Goal: Contribute content: Contribute content

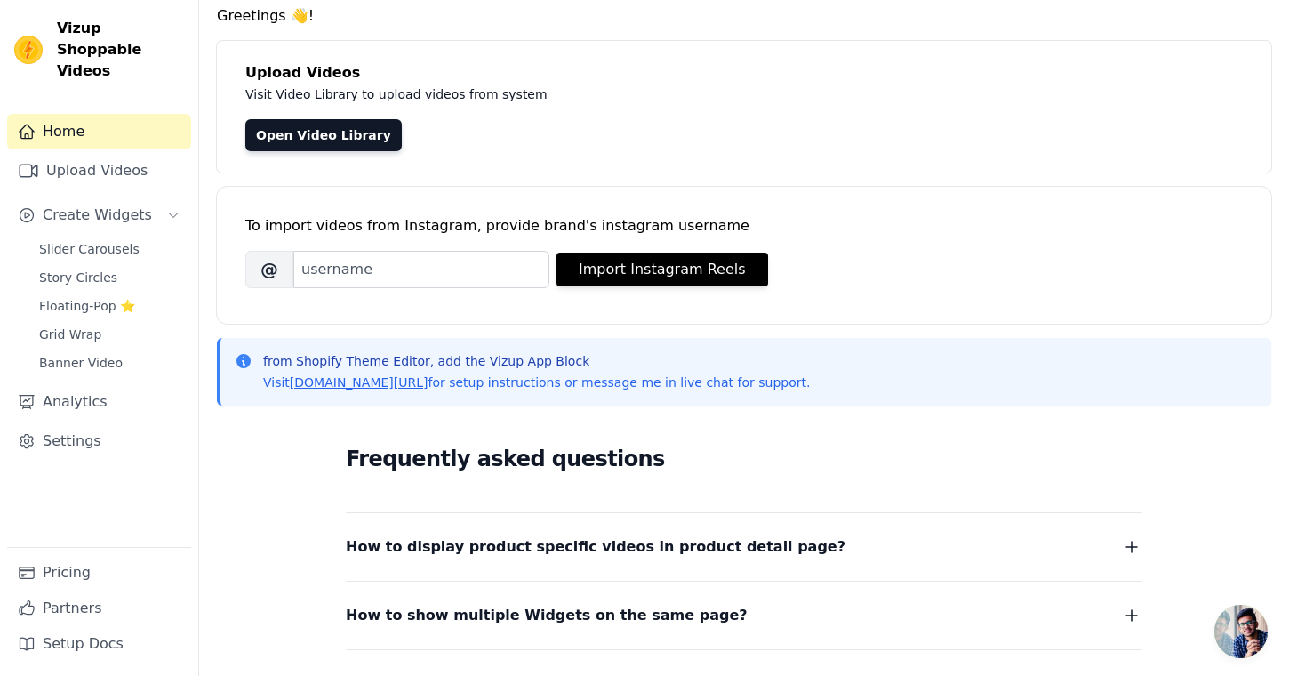
scroll to position [67, 0]
click at [153, 153] on link "Upload Videos" at bounding box center [99, 171] width 184 height 36
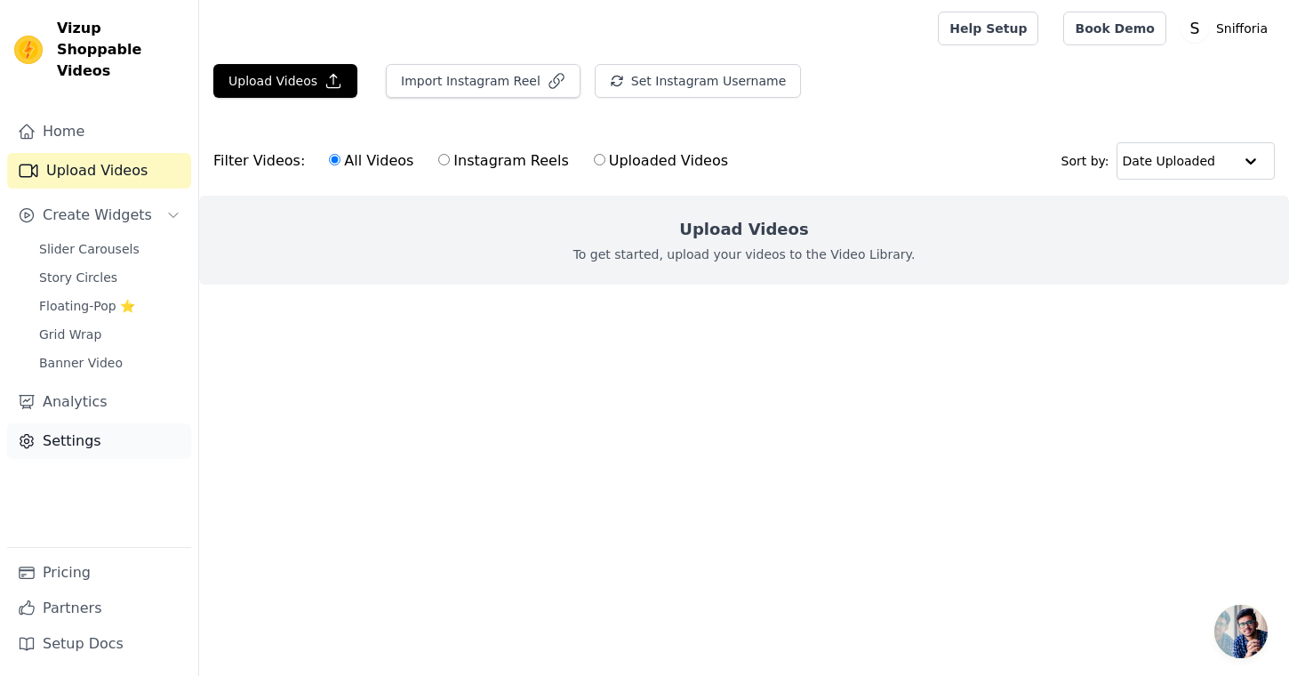
click at [60, 425] on link "Settings" at bounding box center [99, 441] width 184 height 36
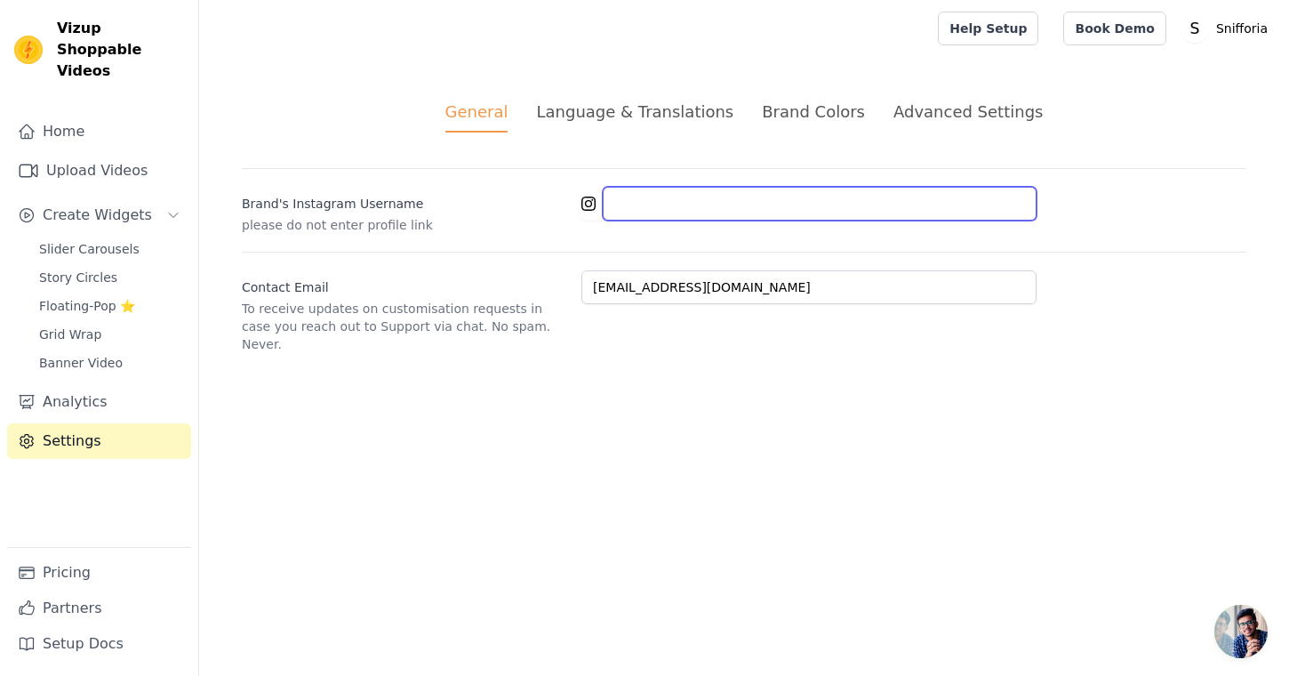
click at [695, 202] on input "Brand's Instagram Username" at bounding box center [820, 204] width 434 height 34
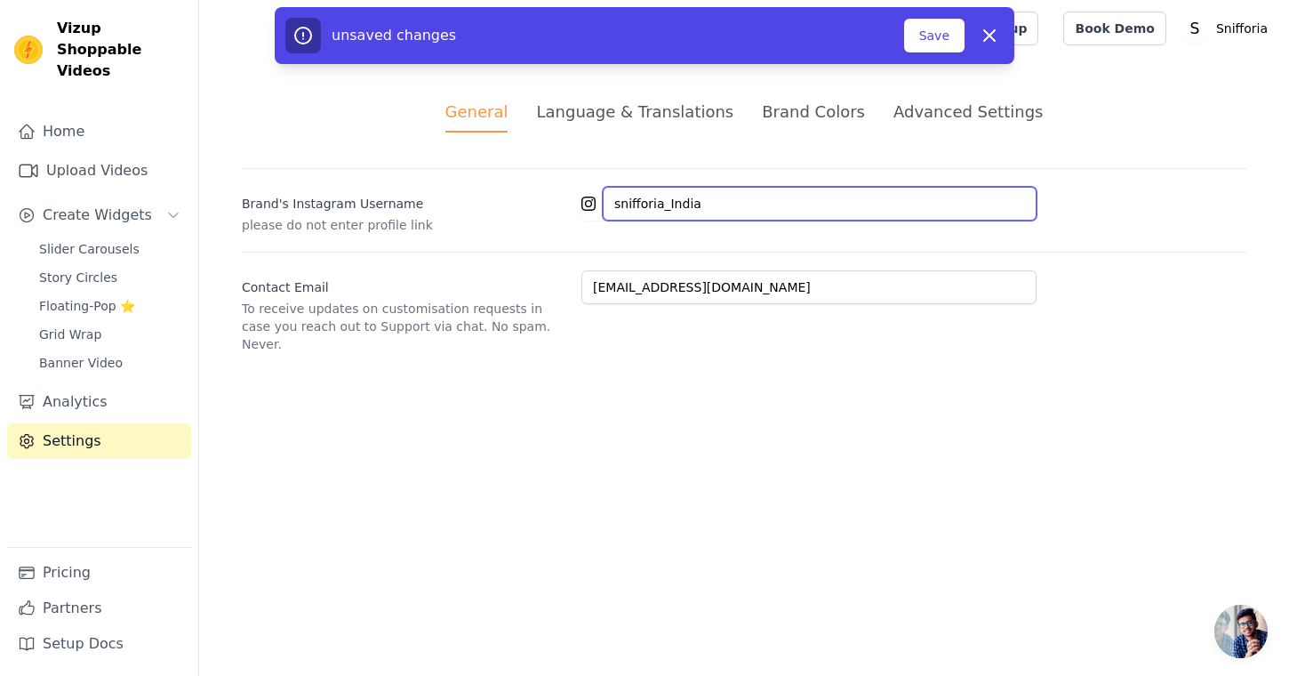
type input "snifforia_India"
click at [693, 396] on html "Vizup Shoppable Videos Home Upload Videos Create Widgets Slider Carousels Story…" at bounding box center [644, 198] width 1289 height 396
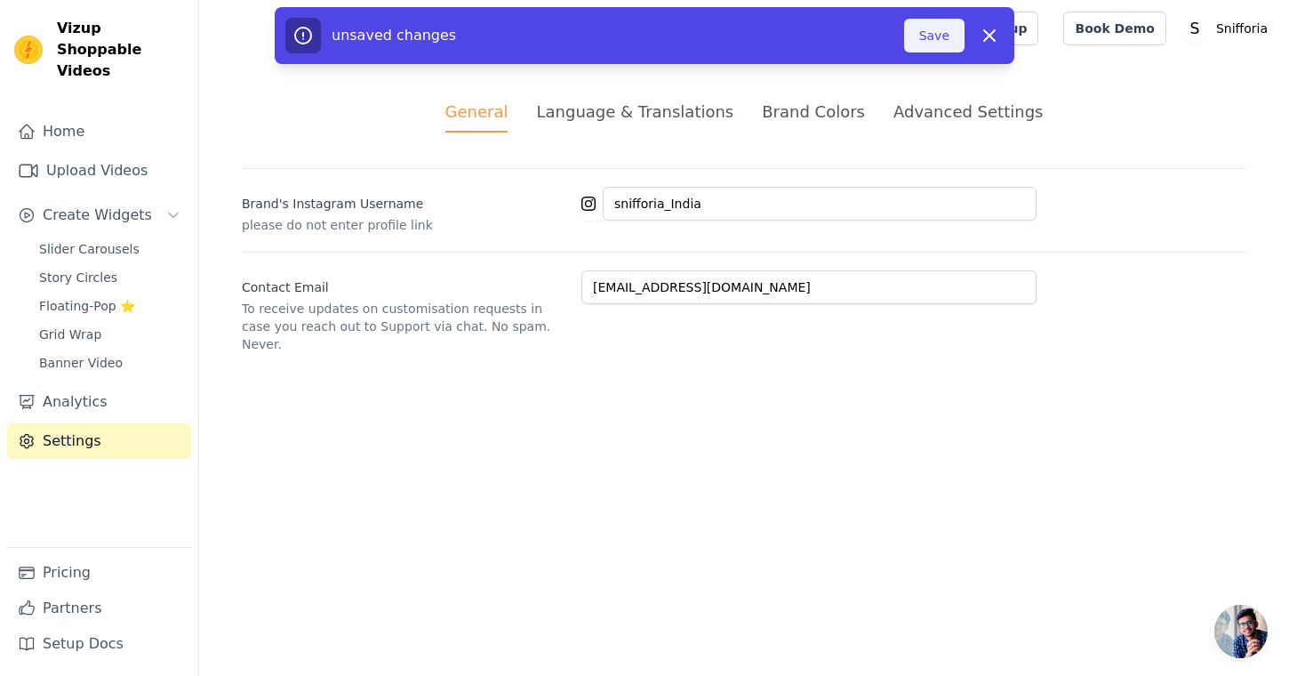
click at [919, 40] on button "Save" at bounding box center [934, 36] width 60 height 34
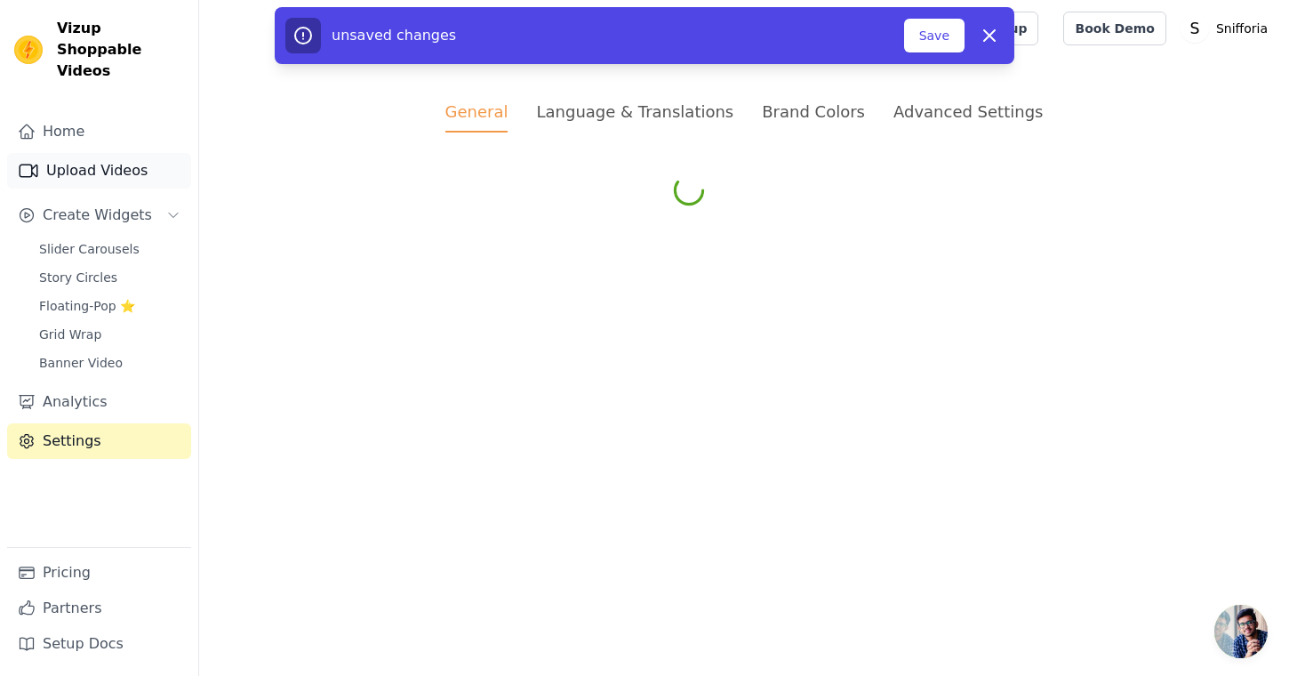
click at [90, 153] on link "Upload Videos" at bounding box center [99, 171] width 184 height 36
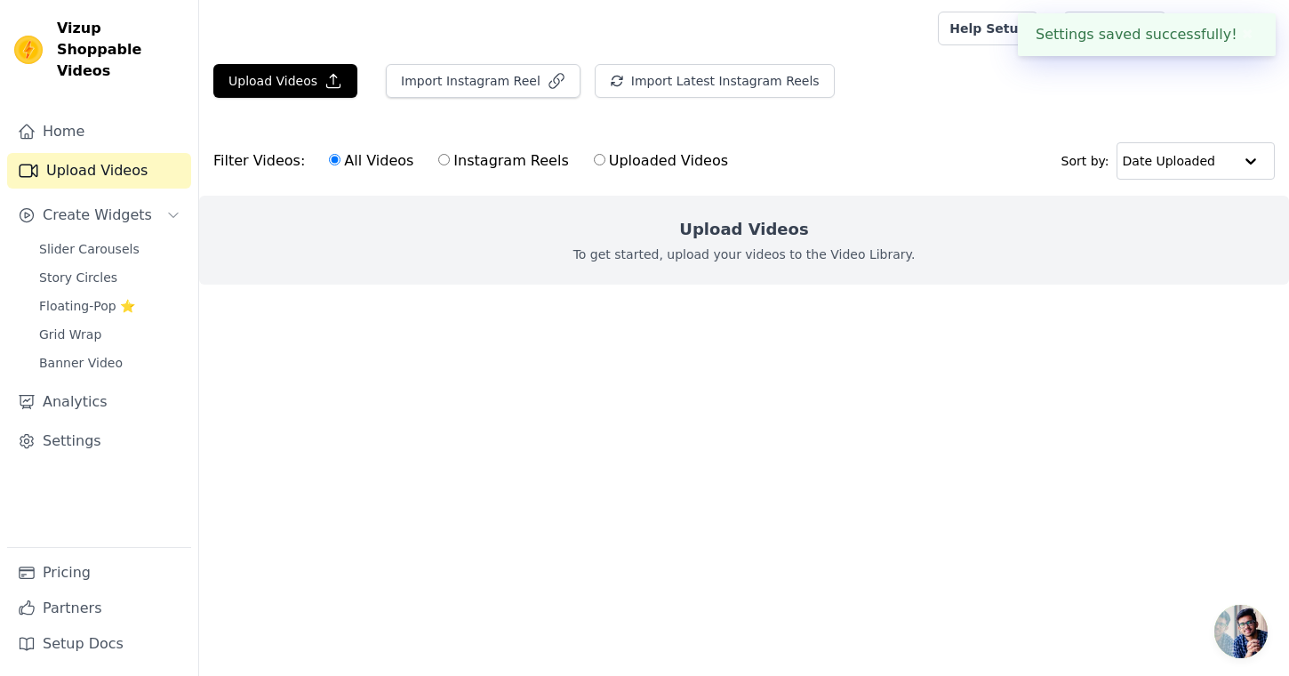
click at [581, 356] on html "Settings saved successfully! ✖ Vizup Shoppable Videos Home Upload Videos Create…" at bounding box center [644, 178] width 1289 height 356
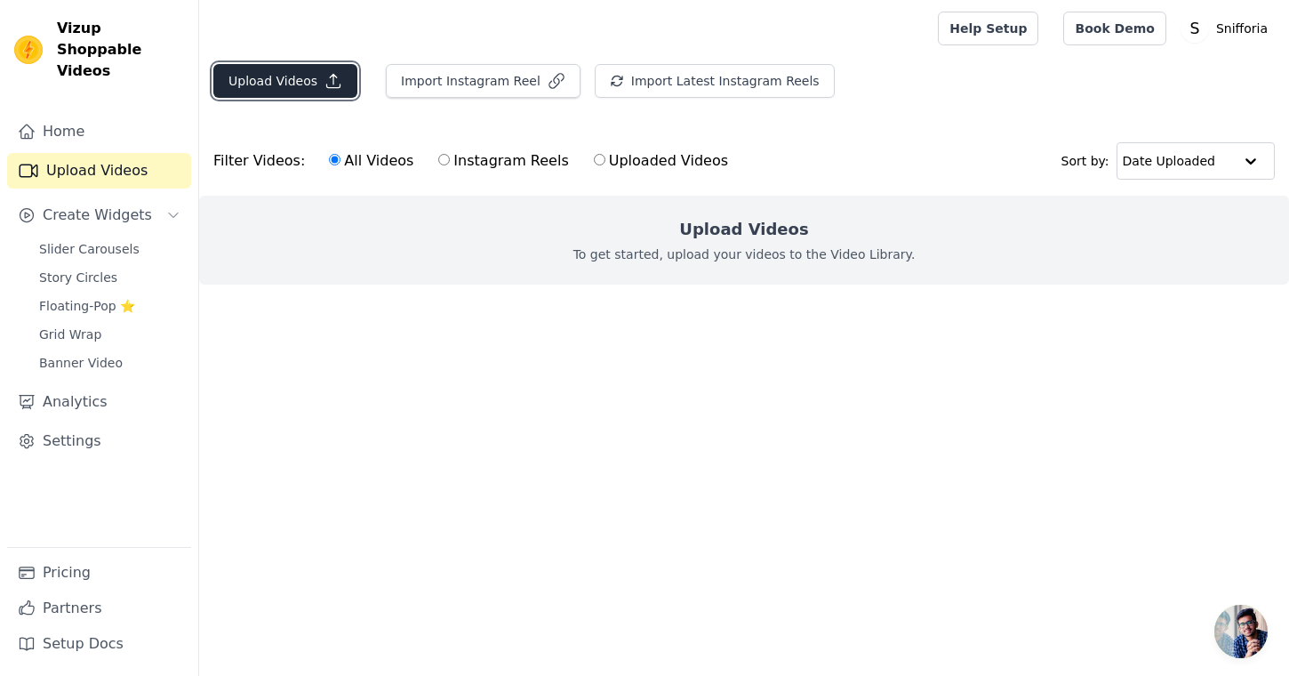
click at [317, 80] on button "Upload Videos" at bounding box center [285, 81] width 144 height 34
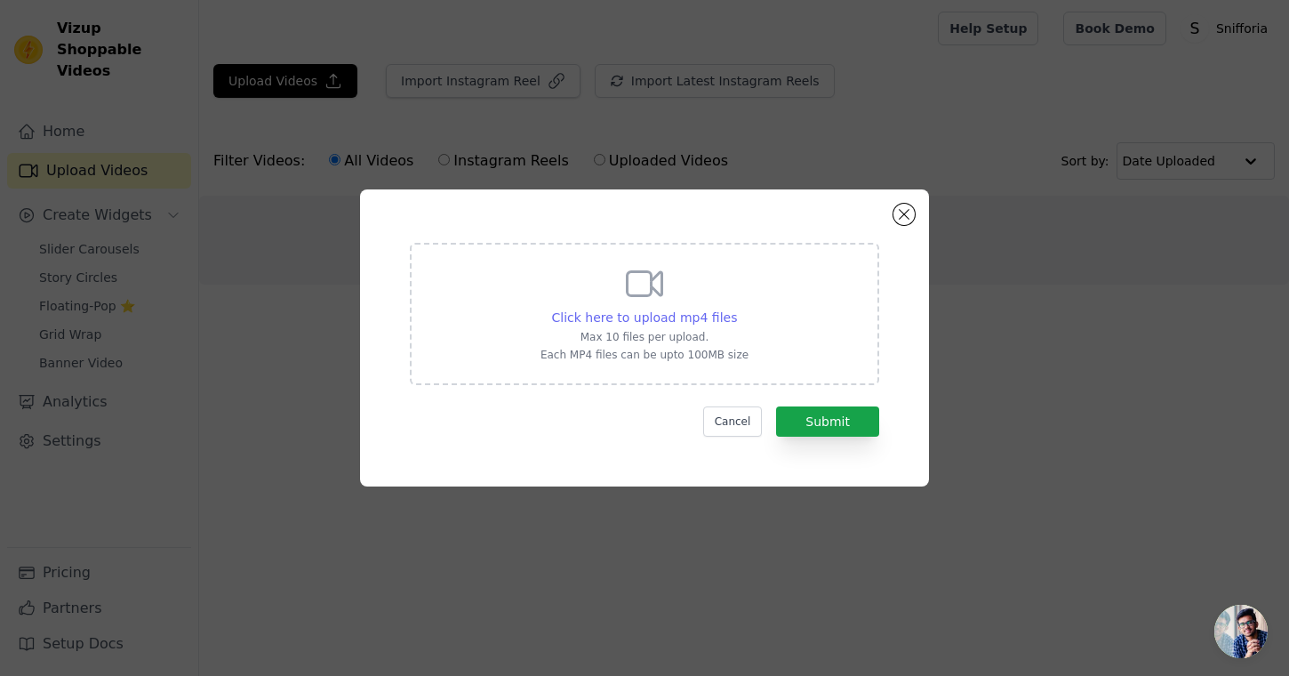
click at [685, 313] on span "Click here to upload mp4 files" at bounding box center [645, 317] width 186 height 14
click at [736, 308] on input "Click here to upload mp4 files Max 10 files per upload. Each MP4 files can be u…" at bounding box center [736, 308] width 1 height 1
click at [678, 306] on div "Click here to upload mp4 files Max 10 files per upload. Each MP4 files can be u…" at bounding box center [645, 312] width 208 height 100
click at [736, 308] on input "Click here to upload mp4 files Max 10 files per upload. Each MP4 files can be u…" at bounding box center [736, 308] width 1 height 1
click at [676, 325] on div "Click here to upload mp4 files" at bounding box center [645, 317] width 186 height 18
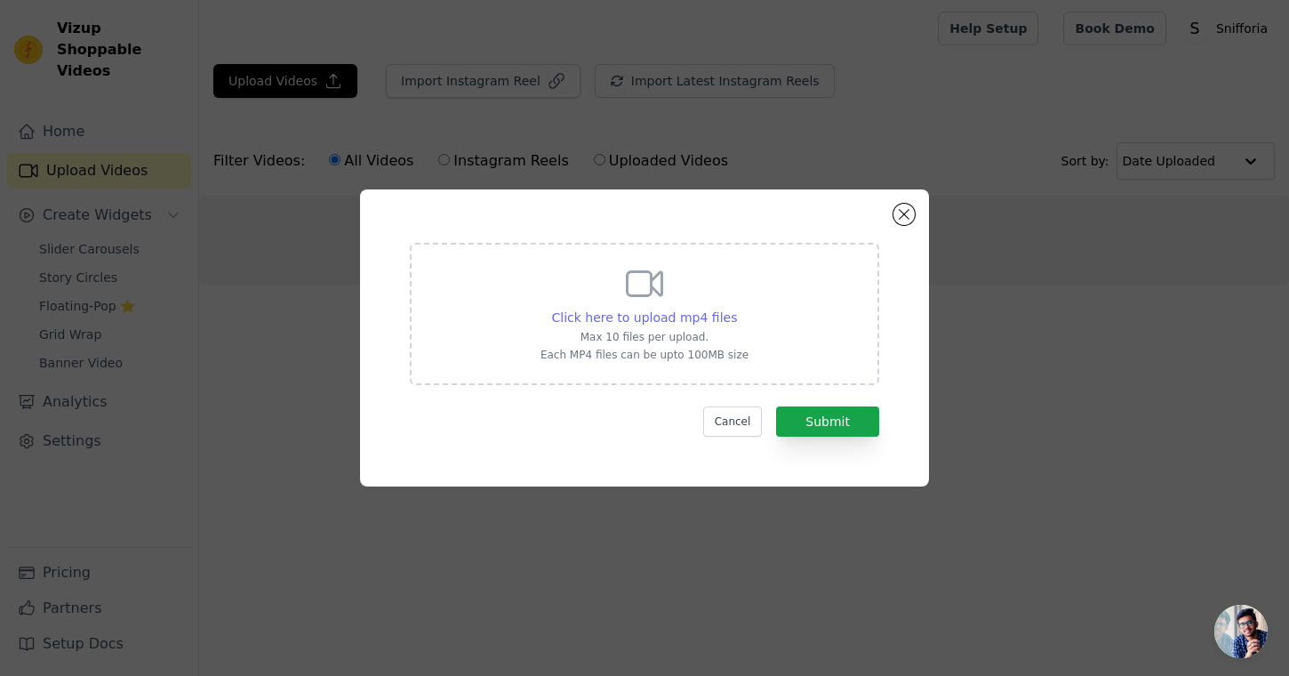
click at [736, 308] on input "Click here to upload mp4 files Max 10 files per upload. Each MP4 files can be u…" at bounding box center [736, 308] width 1 height 1
type input "C:\fakepath\Snifforia S11.mp4"
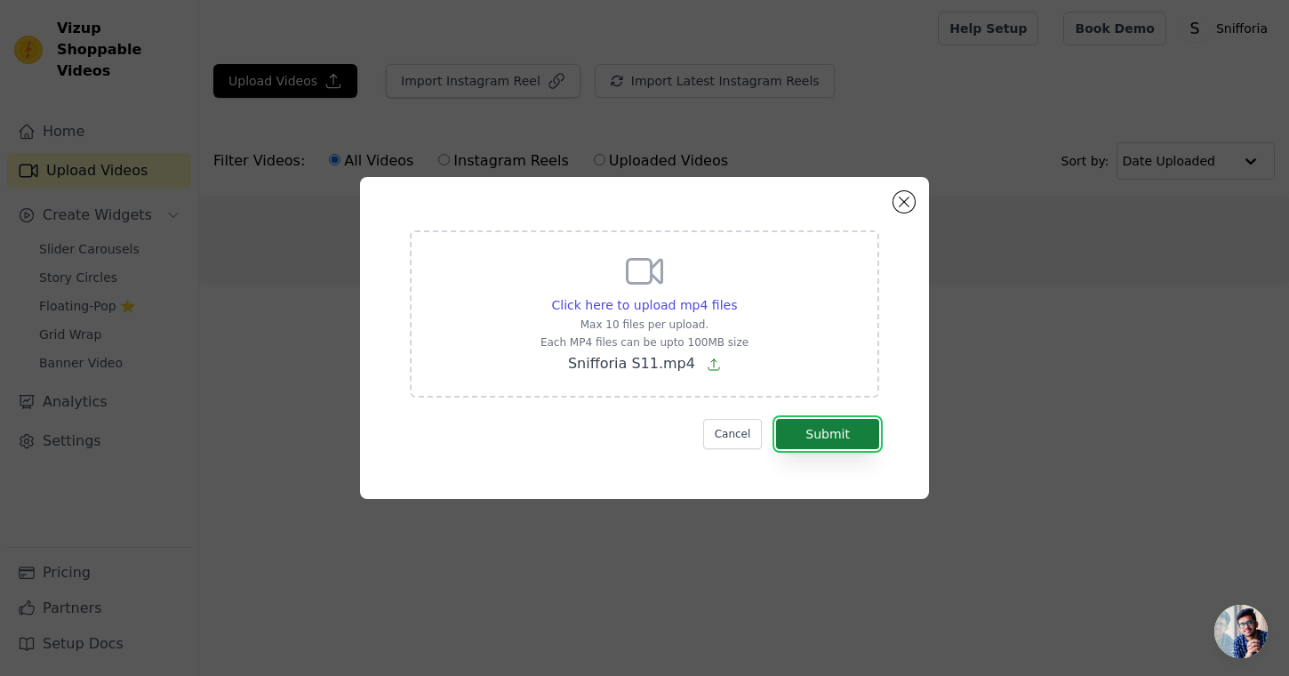
click at [844, 436] on button "Submit" at bounding box center [827, 434] width 103 height 30
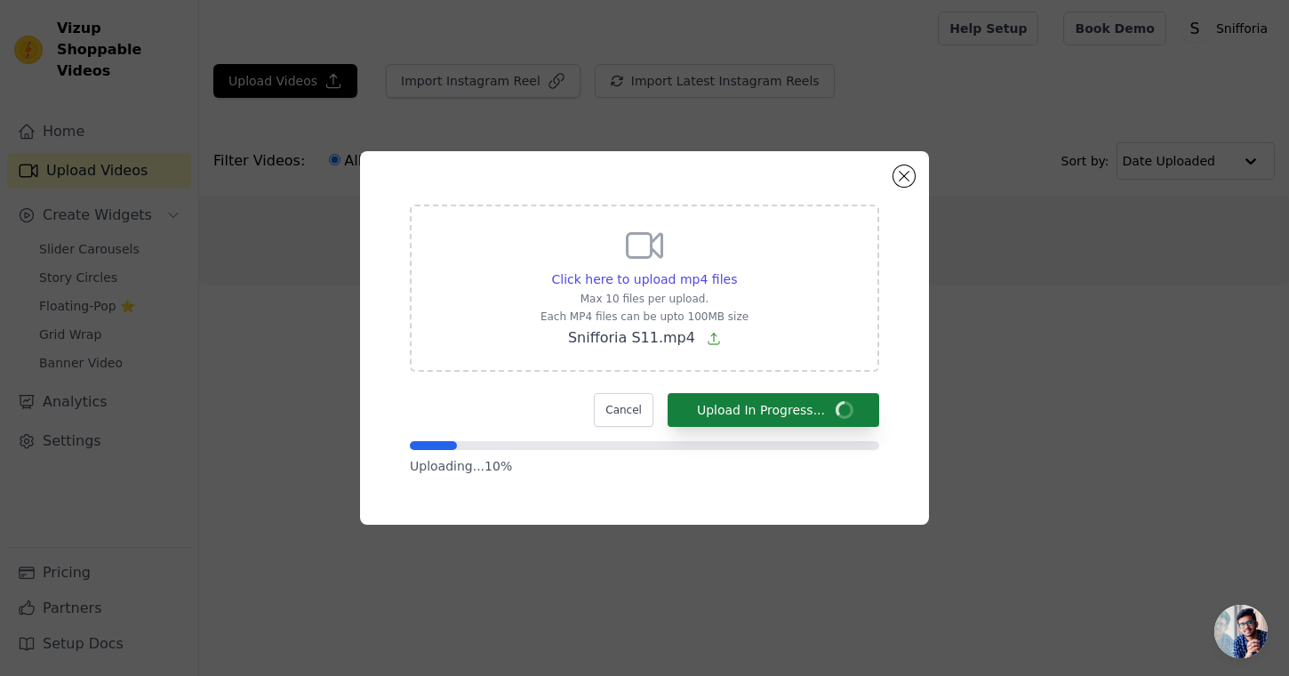
click at [813, 423] on form "Click here to upload mp4 files Max 10 files per upload. Each MP4 files can be u…" at bounding box center [644, 339] width 469 height 270
drag, startPoint x: 844, startPoint y: 436, endPoint x: 197, endPoint y: 222, distance: 680.6
click at [197, 222] on div "Click here to upload mp4 files Max 10 files per upload. Each MP4 files can be u…" at bounding box center [644, 338] width 1232 height 430
